Goal: Information Seeking & Learning: Understand process/instructions

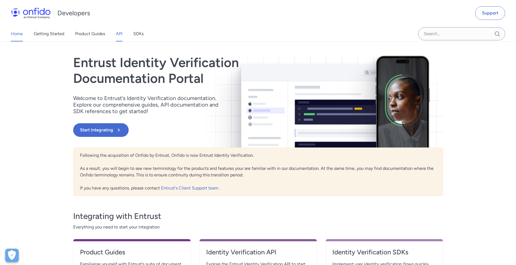
click at [119, 33] on link "API" at bounding box center [119, 33] width 7 height 15
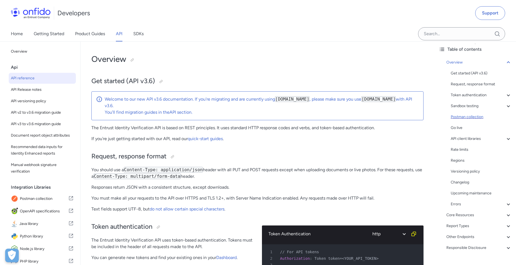
scroll to position [36, 0]
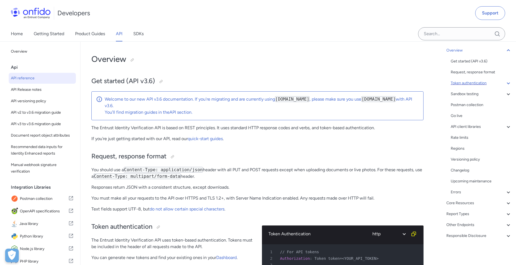
click at [473, 83] on div "Token authentication" at bounding box center [481, 83] width 61 height 7
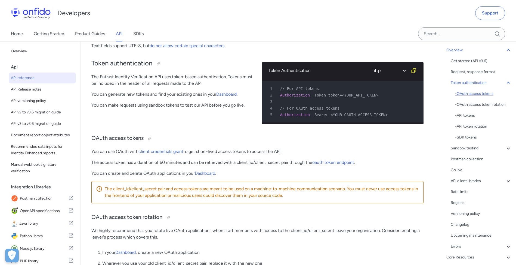
click at [477, 92] on div "- OAuth access tokens" at bounding box center [483, 93] width 57 height 7
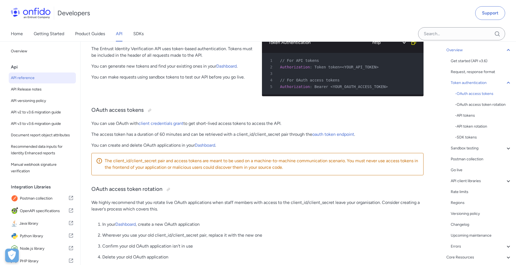
scroll to position [179, 0]
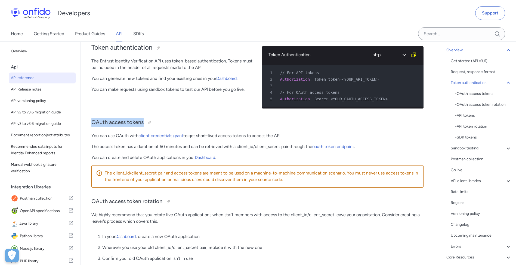
drag, startPoint x: 86, startPoint y: 126, endPoint x: 295, endPoint y: 134, distance: 208.7
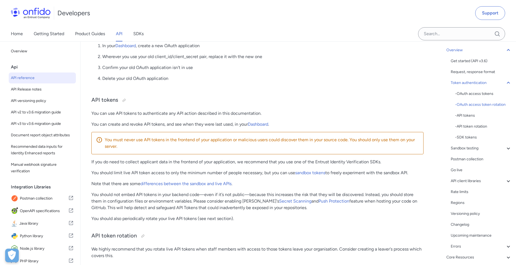
scroll to position [242, 0]
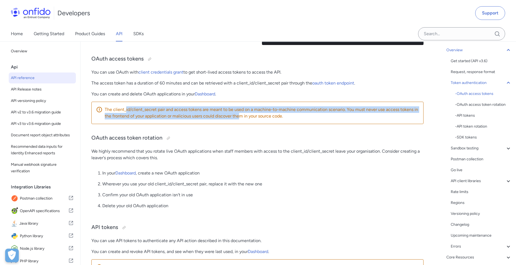
drag, startPoint x: 137, startPoint y: 114, endPoint x: 240, endPoint y: 121, distance: 103.4
click at [240, 119] on p "The client_id/client_secret pair and access tokens are meant to be used on a ma…" at bounding box center [262, 112] width 314 height 13
drag, startPoint x: 240, startPoint y: 121, endPoint x: 239, endPoint y: 132, distance: 11.8
click at [240, 123] on div "The client_id/client_secret pair and access tokens are meant to be used on a ma…" at bounding box center [257, 113] width 332 height 22
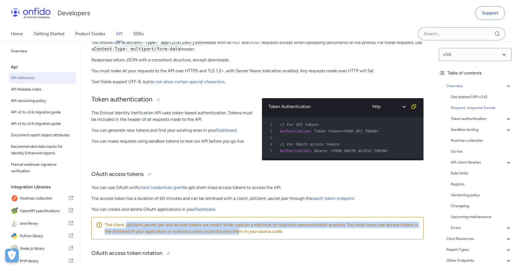
scroll to position [63, 0]
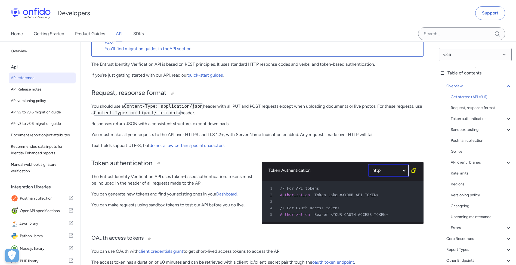
click at [382, 169] on select "ruby python php javascript java http bash" at bounding box center [389, 170] width 41 height 13
click at [369, 164] on select "ruby python php javascript java http bash" at bounding box center [389, 170] width 41 height 13
click at [396, 168] on select "ruby python php javascript java http bash" at bounding box center [389, 170] width 41 height 13
select select "javascript"
click at [369, 164] on select "ruby python php javascript java http bash" at bounding box center [389, 170] width 41 height 13
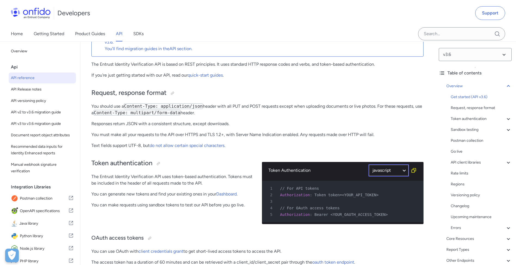
select select "javascript"
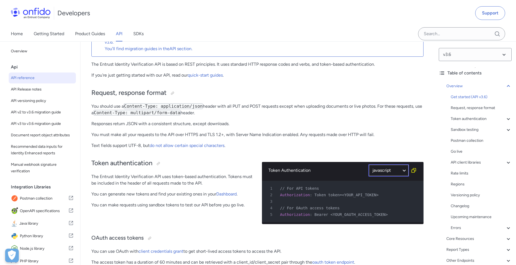
select select "javascript"
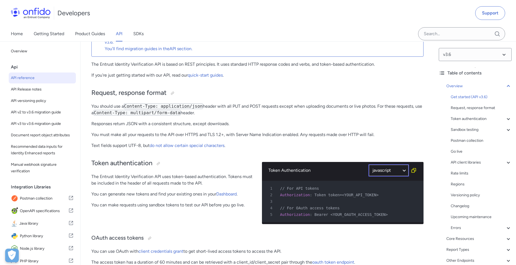
select select "javascript"
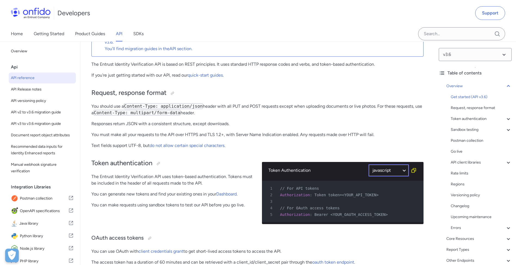
select select "javascript"
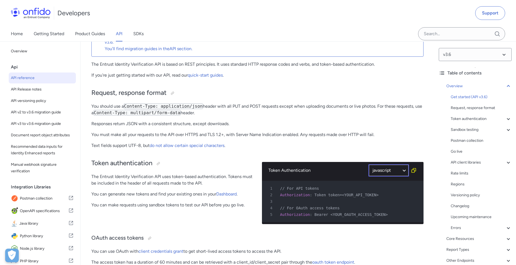
select select "javascript"
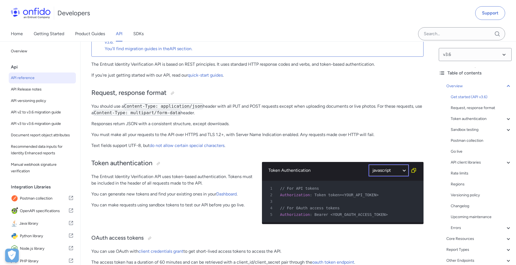
select select "javascript"
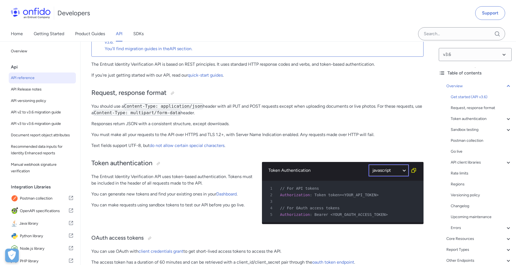
select select "javascript"
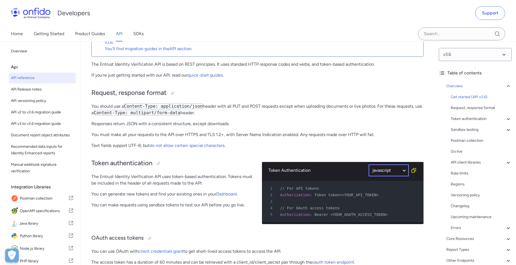
select select "javascript"
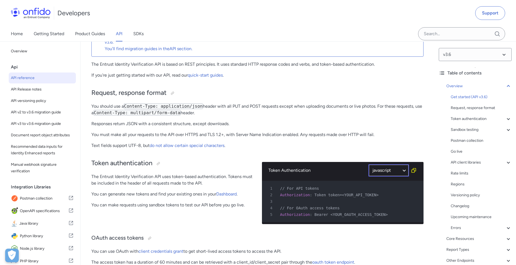
select select "javascript"
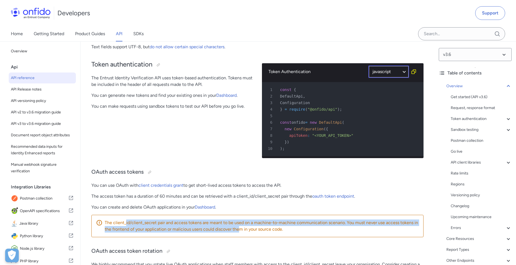
scroll to position [191, 0]
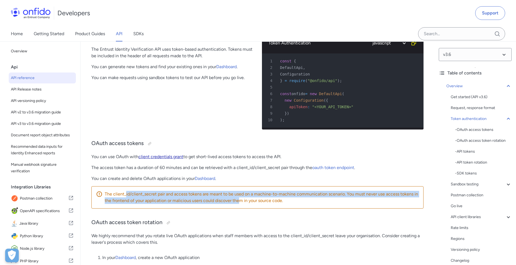
click at [151, 158] on link "client credentials grant" at bounding box center [161, 156] width 45 height 5
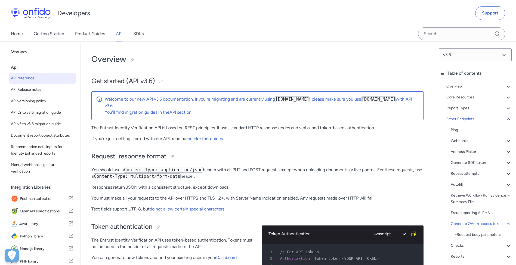
select select "javascript"
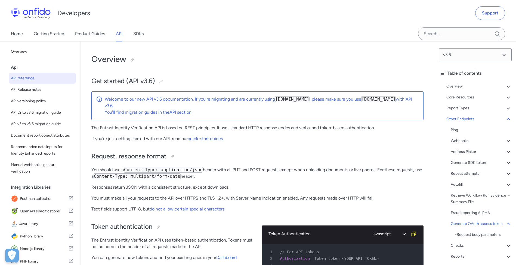
select select "javascript"
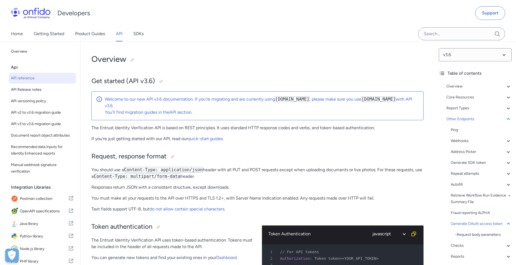
select select "javascript"
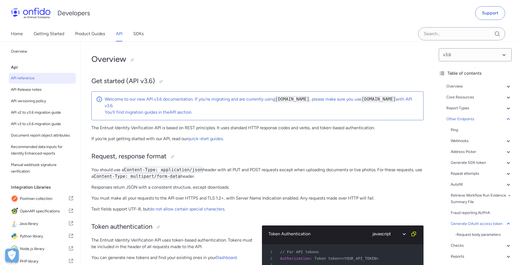
select select "javascript"
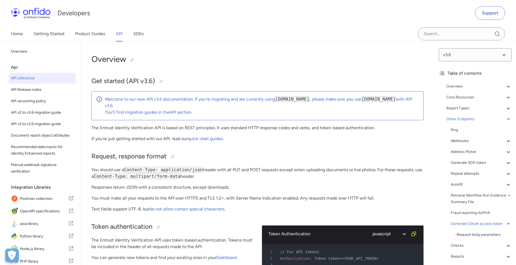
select select "javascript"
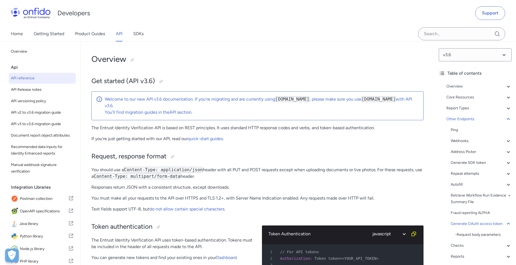
select select "javascript"
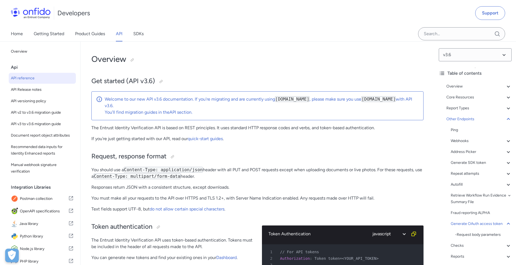
select select "javascript"
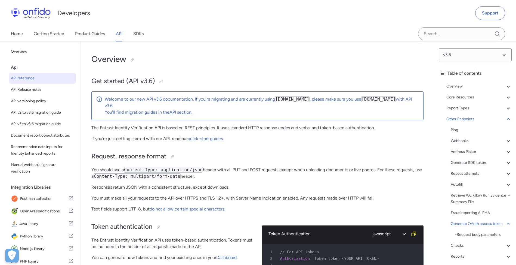
select select "javascript"
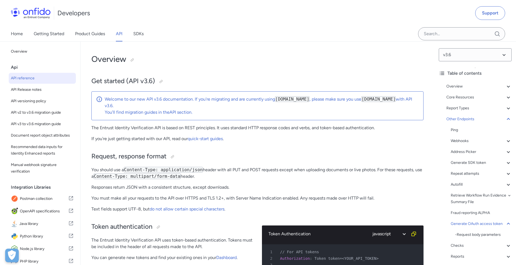
select select "javascript"
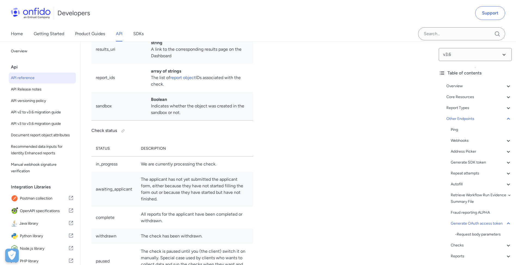
drag, startPoint x: 185, startPoint y: 182, endPoint x: 206, endPoint y: 202, distance: 29.5
drag, startPoint x: 354, startPoint y: 121, endPoint x: 352, endPoint y: 123, distance: 3.5
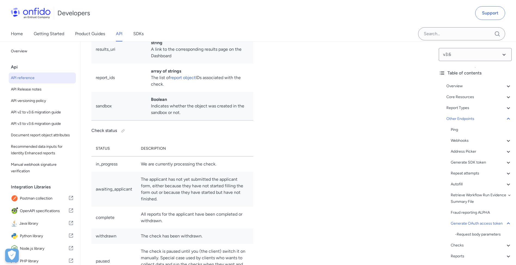
drag, startPoint x: 322, startPoint y: 101, endPoint x: 360, endPoint y: 118, distance: 41.8
drag, startPoint x: 360, startPoint y: 118, endPoint x: 355, endPoint y: 120, distance: 5.4
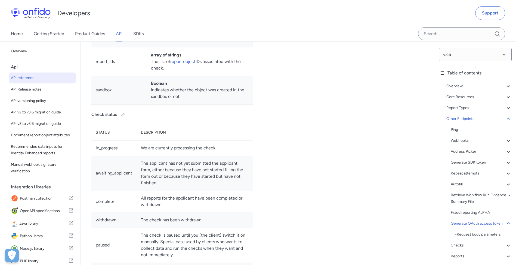
scroll to position [48925, 0]
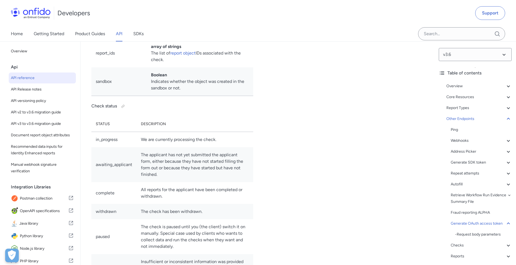
drag, startPoint x: 142, startPoint y: 212, endPoint x: 145, endPoint y: 225, distance: 13.4
drag, startPoint x: 96, startPoint y: 185, endPoint x: 209, endPoint y: 199, distance: 114.4
drag, startPoint x: 185, startPoint y: 203, endPoint x: 192, endPoint y: 190, distance: 13.8
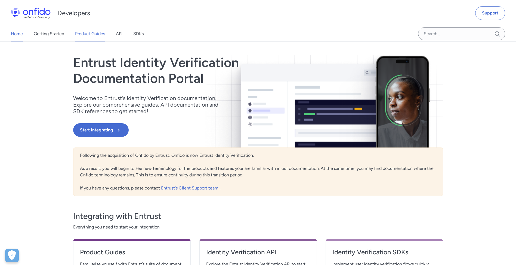
click at [93, 31] on link "Product Guides" at bounding box center [90, 33] width 30 height 15
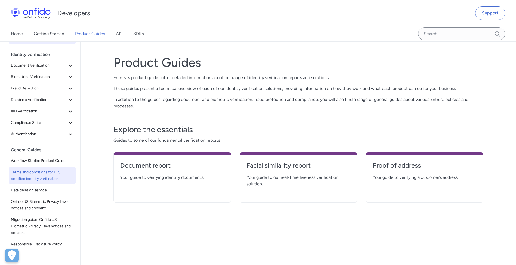
scroll to position [24, 0]
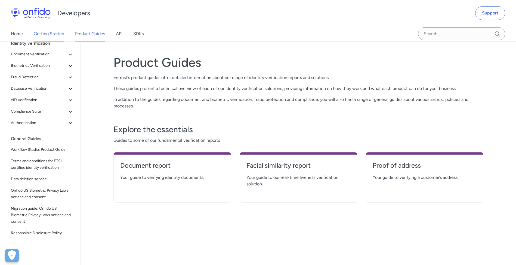
click at [60, 32] on link "Getting Started" at bounding box center [49, 33] width 30 height 15
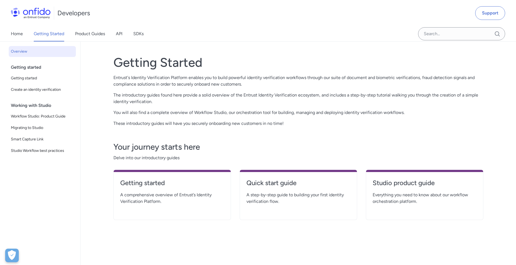
click at [39, 11] on img at bounding box center [31, 13] width 40 height 11
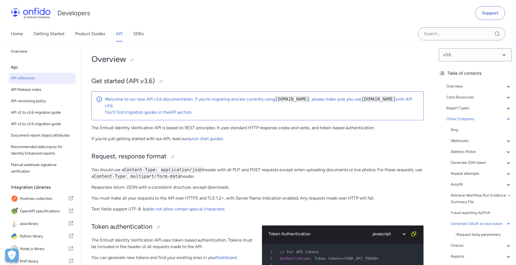
select select "javascript"
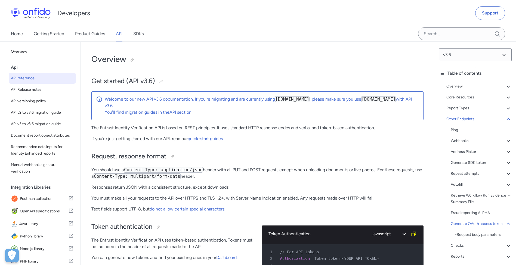
select select "javascript"
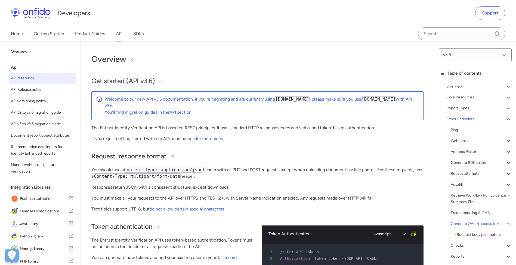
select select "javascript"
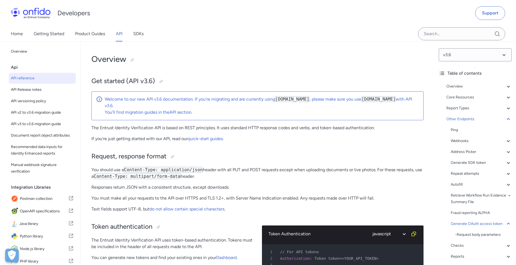
select select "javascript"
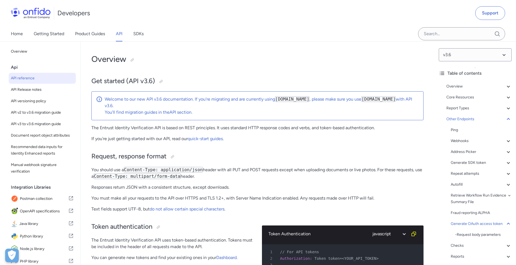
select select "javascript"
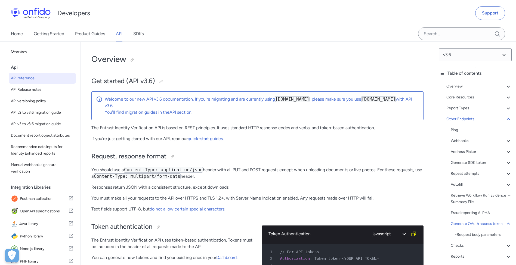
select select "javascript"
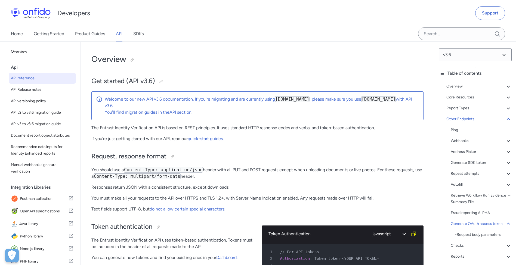
select select "javascript"
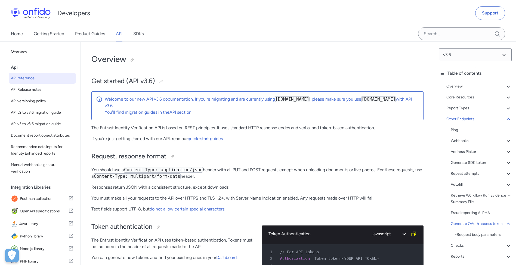
select select "javascript"
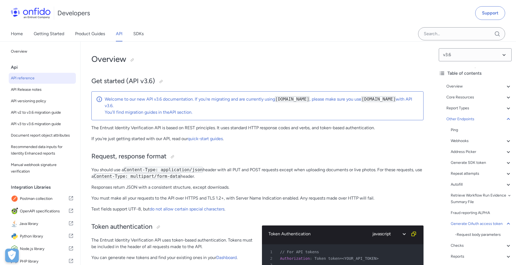
select select "javascript"
